Goal: Find specific page/section: Find specific page/section

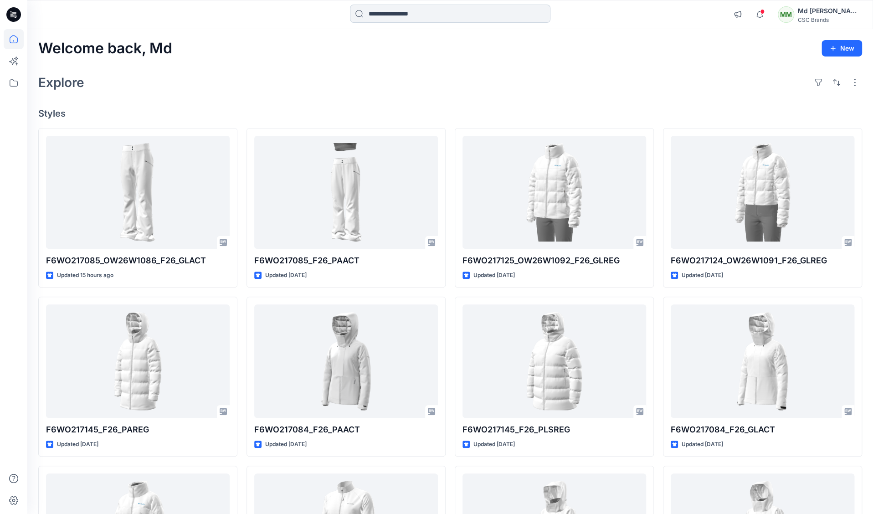
click at [437, 16] on input at bounding box center [450, 14] width 201 height 18
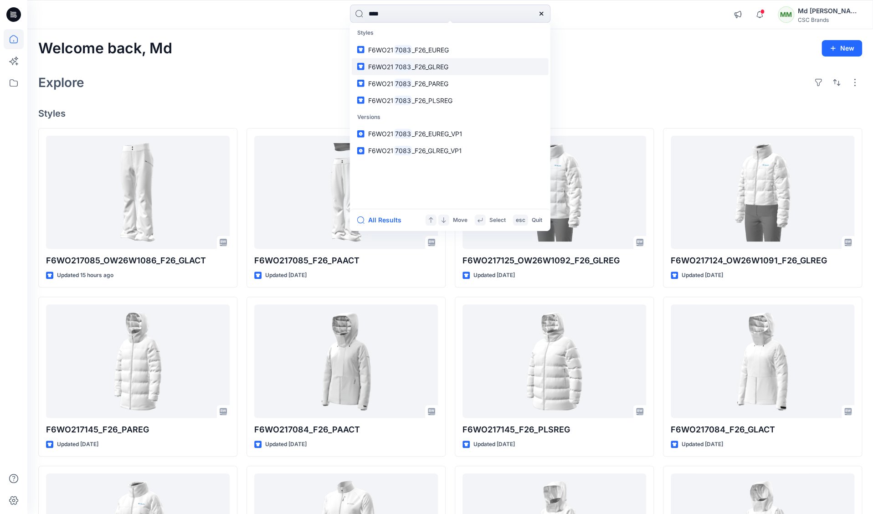
type input "****"
click at [454, 72] on link "F6WO21 7083 _F26_GLREG" at bounding box center [450, 66] width 197 height 17
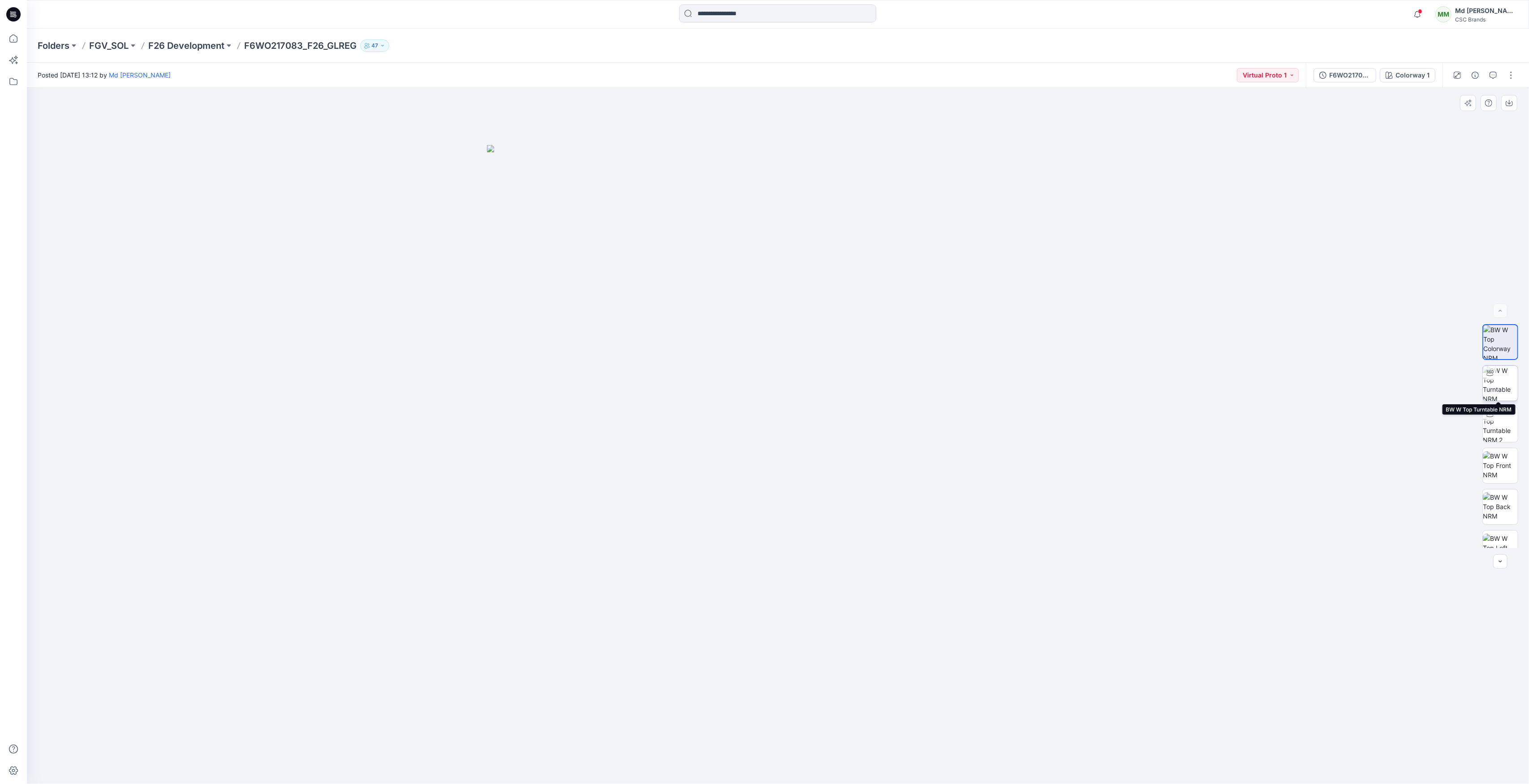
click at [1491, 389] on img at bounding box center [1501, 383] width 35 height 35
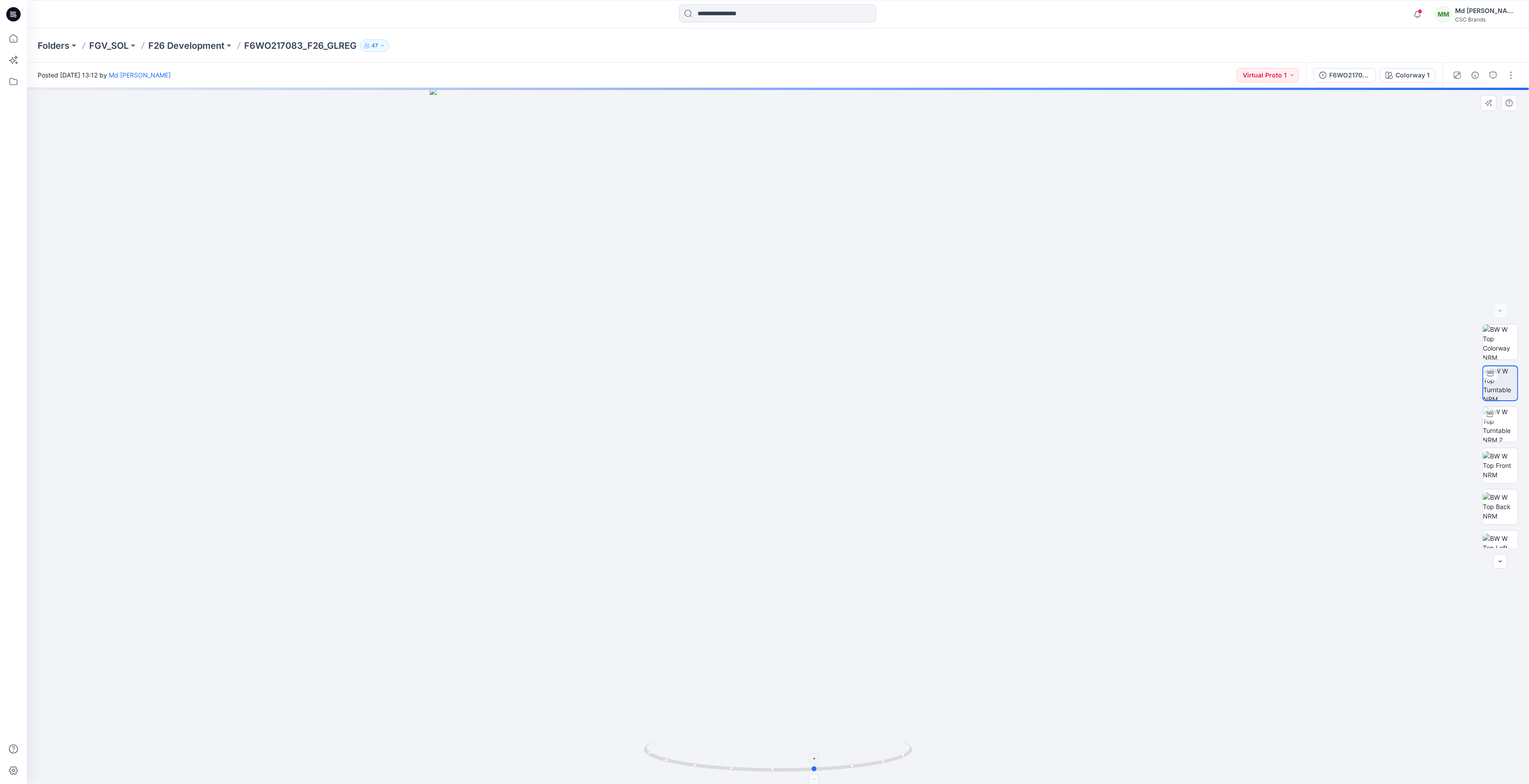
drag, startPoint x: 781, startPoint y: 773, endPoint x: 819, endPoint y: 769, distance: 38.2
click at [819, 769] on icon at bounding box center [779, 757] width 271 height 33
drag, startPoint x: 823, startPoint y: 771, endPoint x: 991, endPoint y: 697, distance: 183.6
click at [991, 697] on div at bounding box center [777, 435] width 1501 height 697
drag, startPoint x: 724, startPoint y: 767, endPoint x: 1236, endPoint y: 642, distance: 527.0
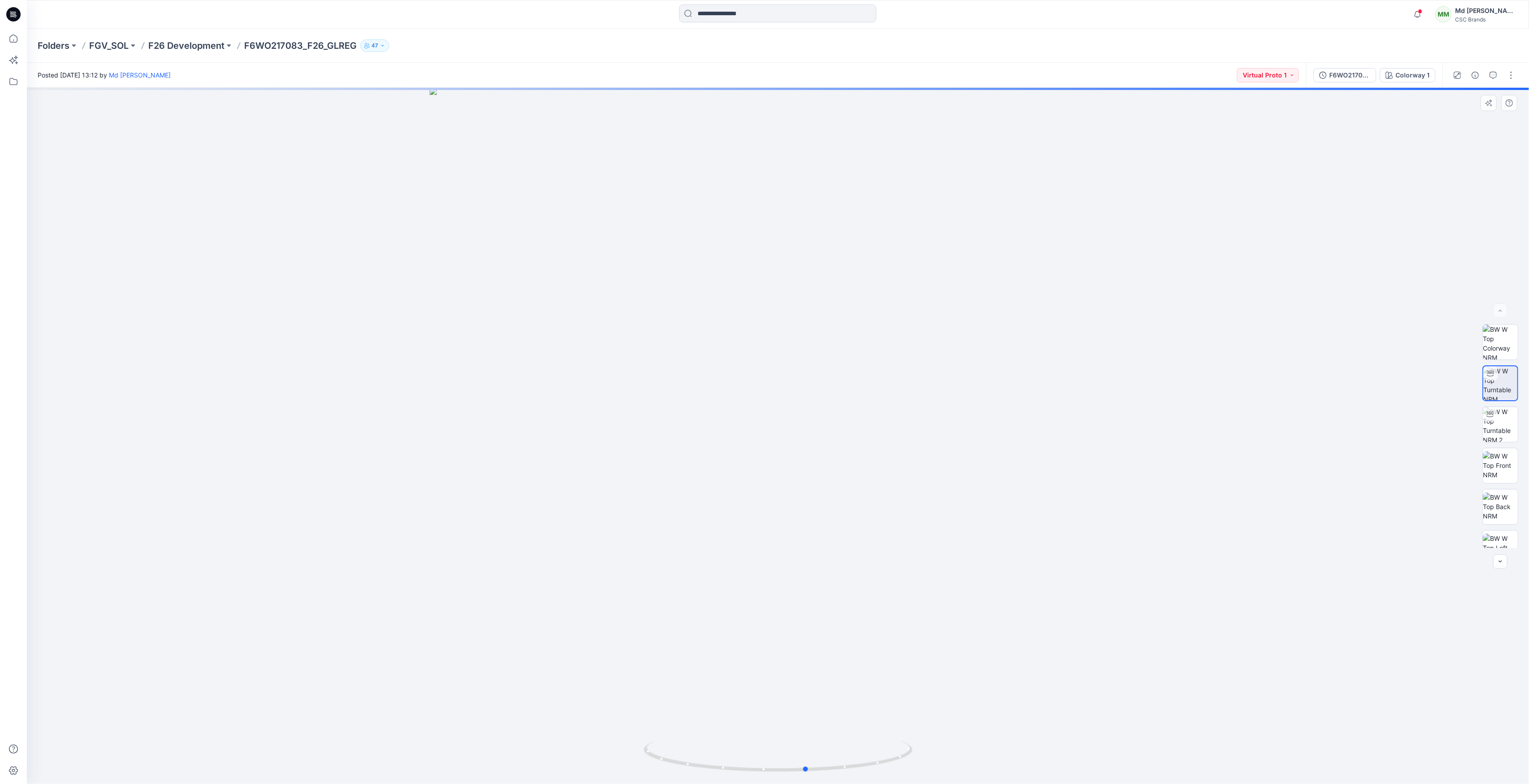
click at [817, 773] on icon at bounding box center [779, 757] width 271 height 33
click at [1500, 418] on img at bounding box center [1501, 424] width 35 height 35
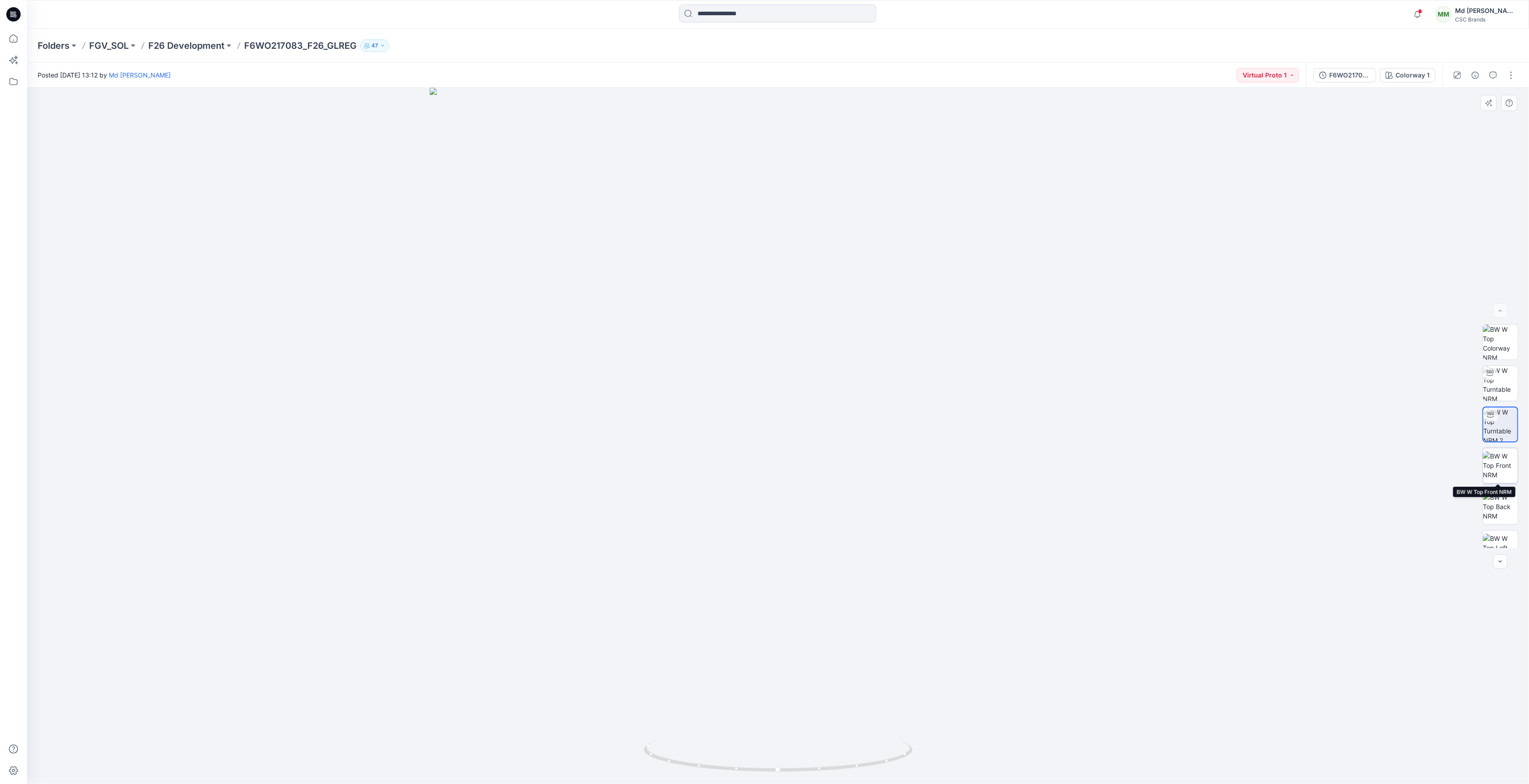
click at [1505, 464] on img at bounding box center [1501, 465] width 35 height 28
click at [1491, 501] on img at bounding box center [1501, 506] width 35 height 28
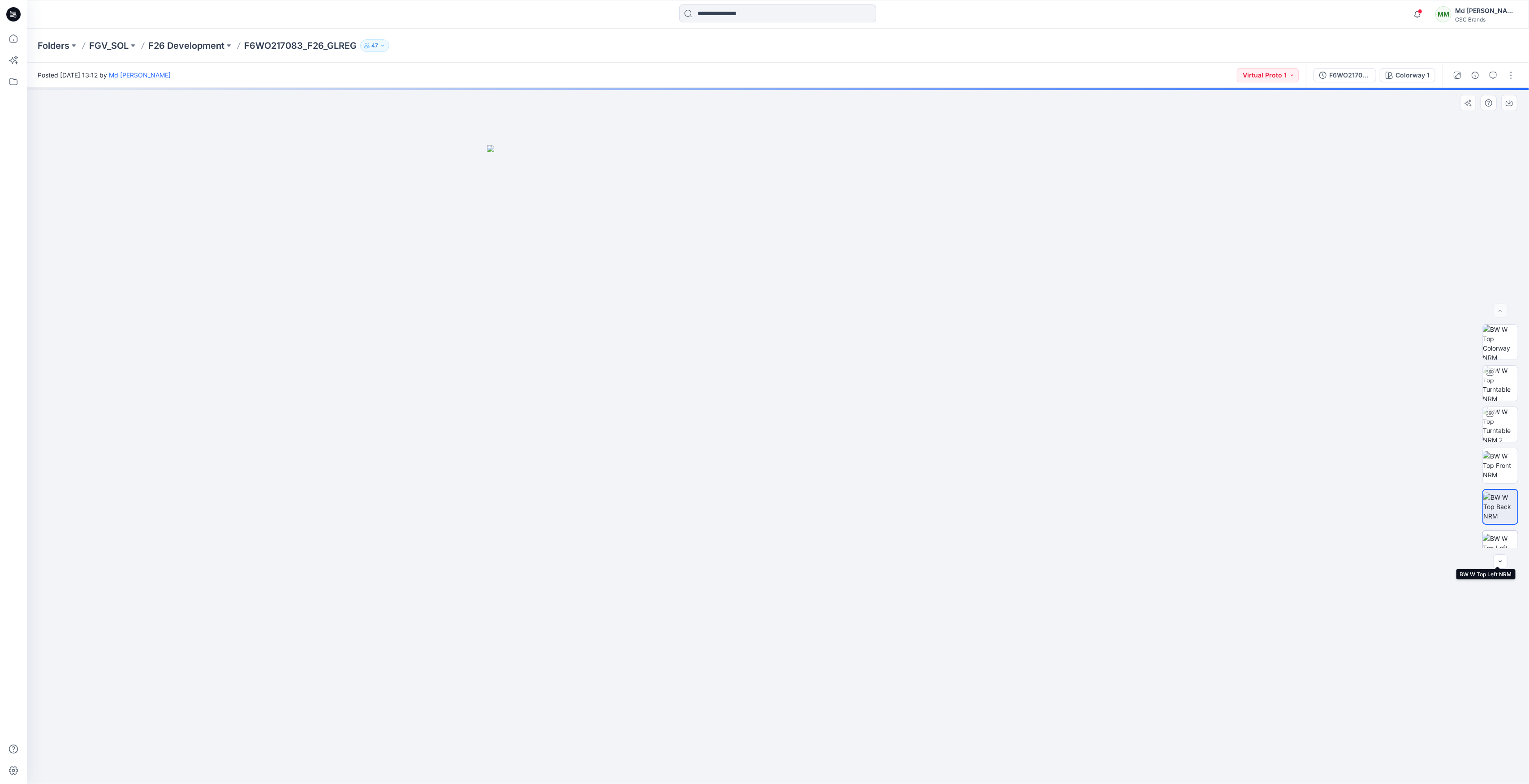
click at [1499, 542] on img at bounding box center [1501, 547] width 35 height 28
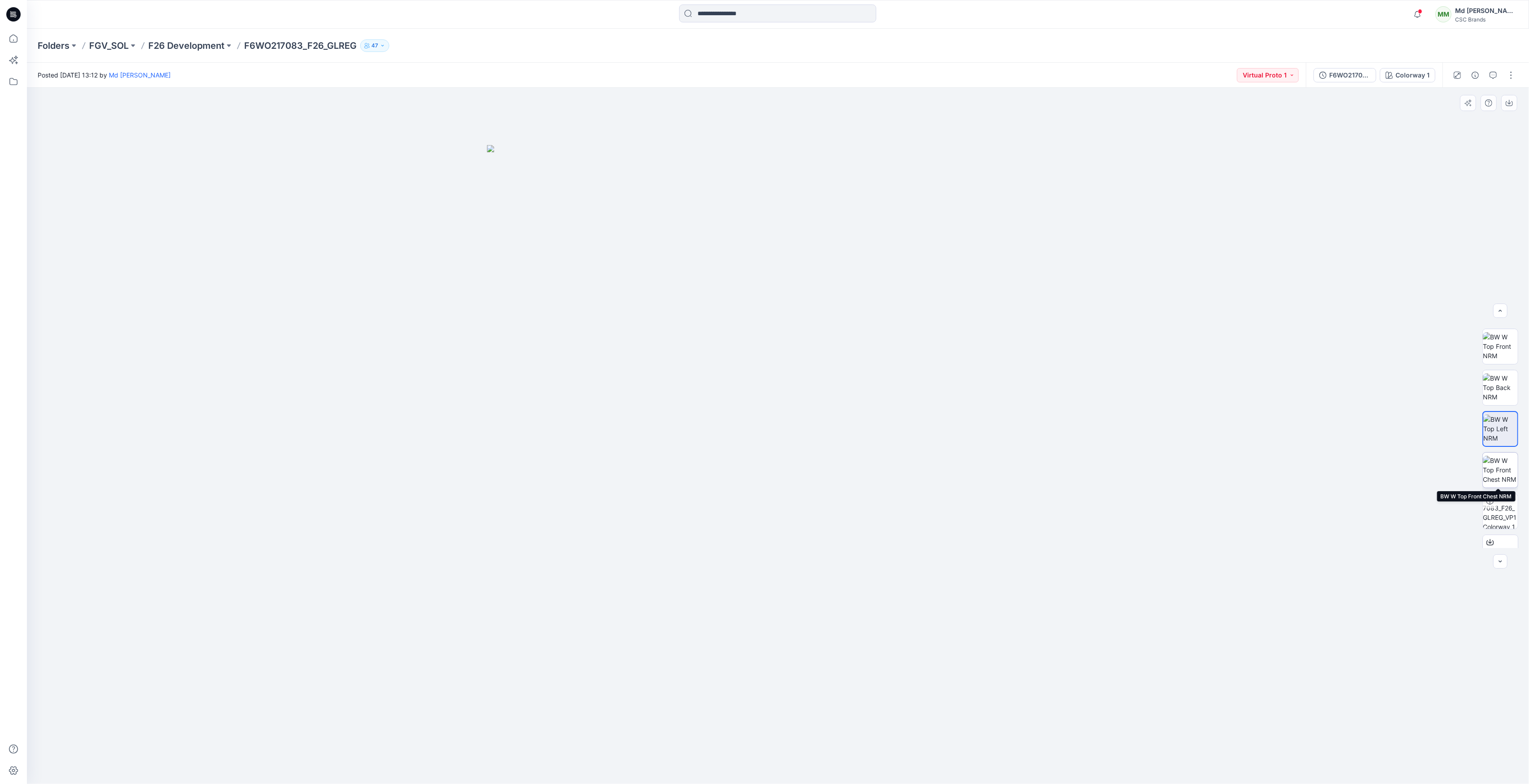
click at [1497, 469] on img at bounding box center [1501, 470] width 35 height 28
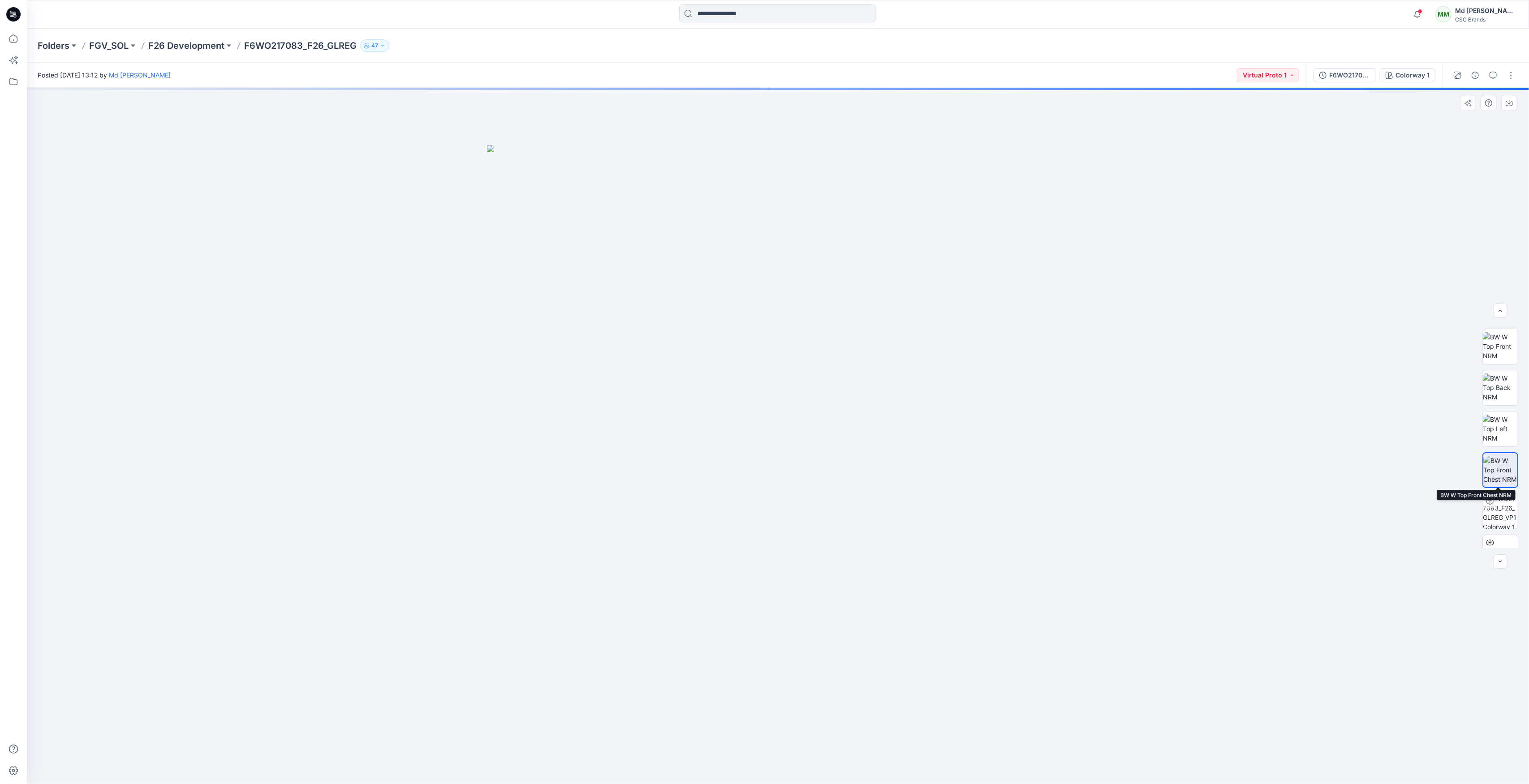
scroll to position [141, 0]
click at [1503, 492] on img at bounding box center [1501, 489] width 35 height 35
